Goal: Task Accomplishment & Management: Use online tool/utility

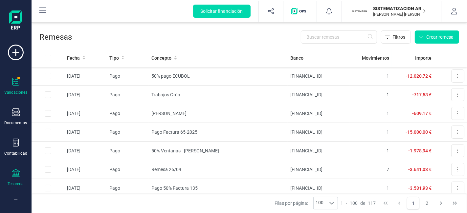
click at [16, 85] on div at bounding box center [16, 83] width 8 height 10
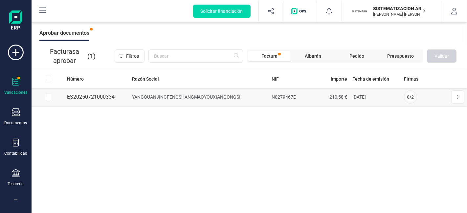
click at [11, 114] on div "Documentos" at bounding box center [16, 116] width 26 height 17
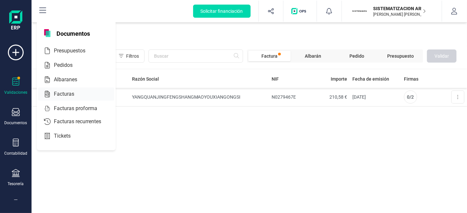
click at [79, 92] on div at bounding box center [80, 94] width 12 height 8
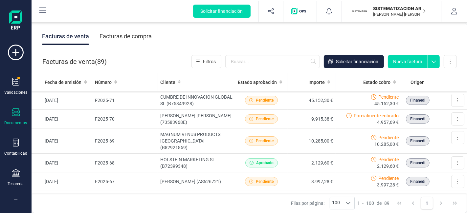
click at [140, 37] on div "Facturas de compra" at bounding box center [125, 36] width 52 height 17
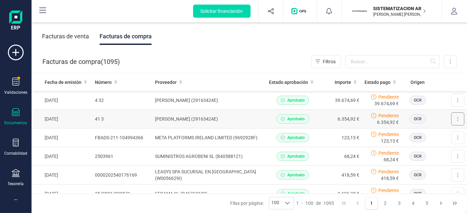
click at [451, 120] on button at bounding box center [457, 119] width 13 height 13
click at [319, 121] on td "6.354,92 €" at bounding box center [340, 119] width 43 height 19
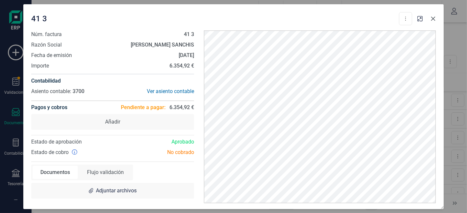
click at [431, 19] on icon "Close" at bounding box center [432, 18] width 5 height 5
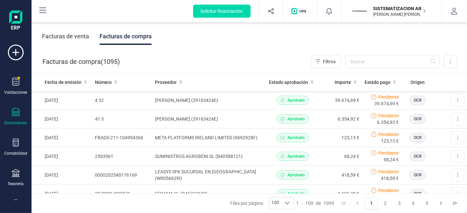
click at [13, 116] on div at bounding box center [16, 113] width 8 height 10
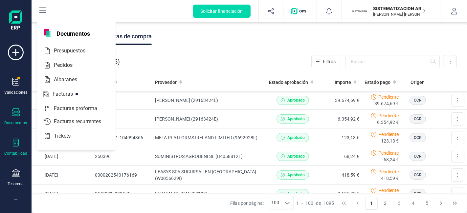
click at [17, 141] on icon at bounding box center [16, 143] width 8 height 8
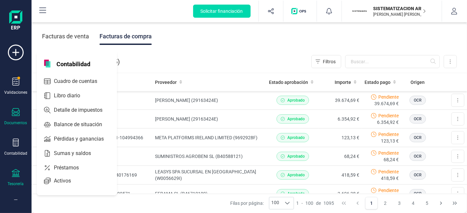
click at [19, 177] on div at bounding box center [16, 174] width 8 height 10
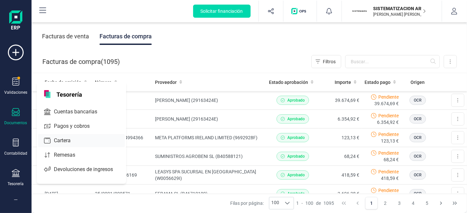
click at [62, 141] on span "Cartera" at bounding box center [66, 141] width 31 height 8
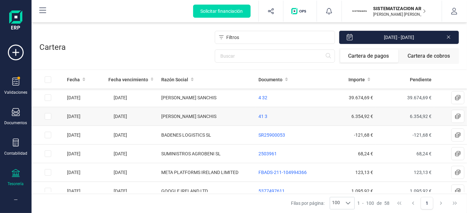
click at [49, 114] on input "Row Selected 9d9dce76-82f6-47a4-9a15-d9d99ed63b40" at bounding box center [48, 116] width 7 height 7
checkbox input "true"
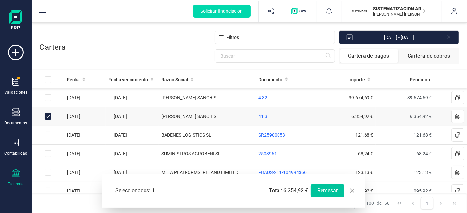
drag, startPoint x: 332, startPoint y: 191, endPoint x: 322, endPoint y: 194, distance: 10.1
click at [322, 194] on button "Remesar" at bounding box center [326, 190] width 33 height 13
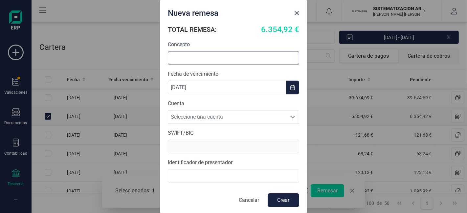
click at [227, 55] on input "text" at bounding box center [233, 58] width 131 height 14
type input "Pago puertas cámara"
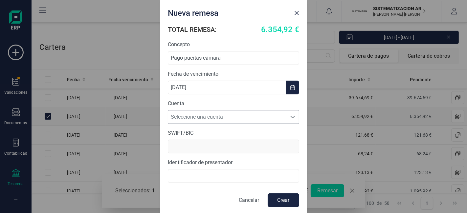
click at [237, 122] on span "Seleccione una cuenta" at bounding box center [227, 117] width 118 height 13
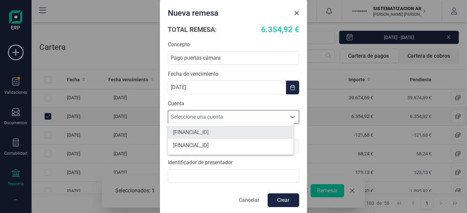
click at [233, 135] on li "[FINANCIAL_ID]" at bounding box center [231, 132] width 126 height 13
type input "[SWIFT_CODE]"
type input "B72398712000"
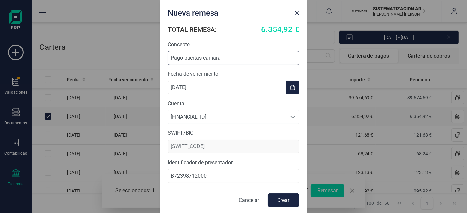
drag, startPoint x: 181, startPoint y: 58, endPoint x: 169, endPoint y: 59, distance: 11.9
click at [169, 59] on input "Pago puertas cámara" at bounding box center [233, 58] width 131 height 14
click at [175, 56] on input "puertas cámara" at bounding box center [233, 58] width 131 height 14
click at [232, 56] on input "Puertas cámara" at bounding box center [233, 58] width 131 height 14
type input "Puertas cámara frigorífica"
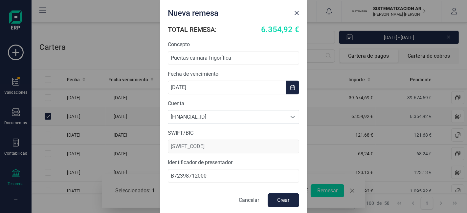
click at [274, 202] on button "Crear" at bounding box center [283, 201] width 32 height 14
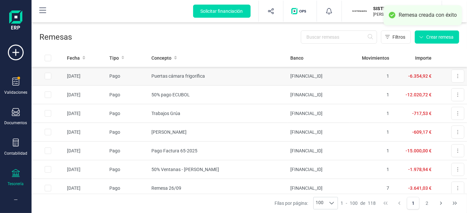
drag, startPoint x: 453, startPoint y: 73, endPoint x: 244, endPoint y: 68, distance: 208.4
click at [244, 68] on td "Puertas cámara frigorífica" at bounding box center [218, 76] width 139 height 19
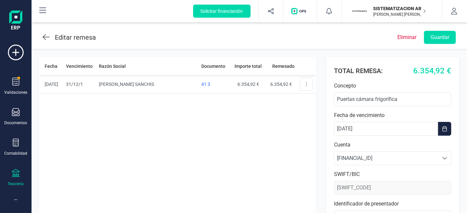
click at [48, 37] on icon at bounding box center [46, 37] width 7 height 6
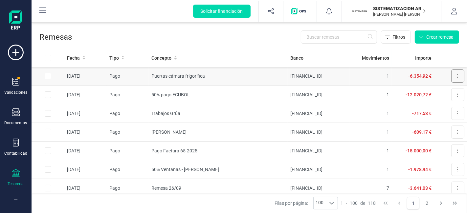
click at [454, 77] on button at bounding box center [457, 76] width 13 height 13
click at [435, 91] on span "Descargar SEPA" at bounding box center [442, 92] width 33 height 7
